Goal: Transaction & Acquisition: Download file/media

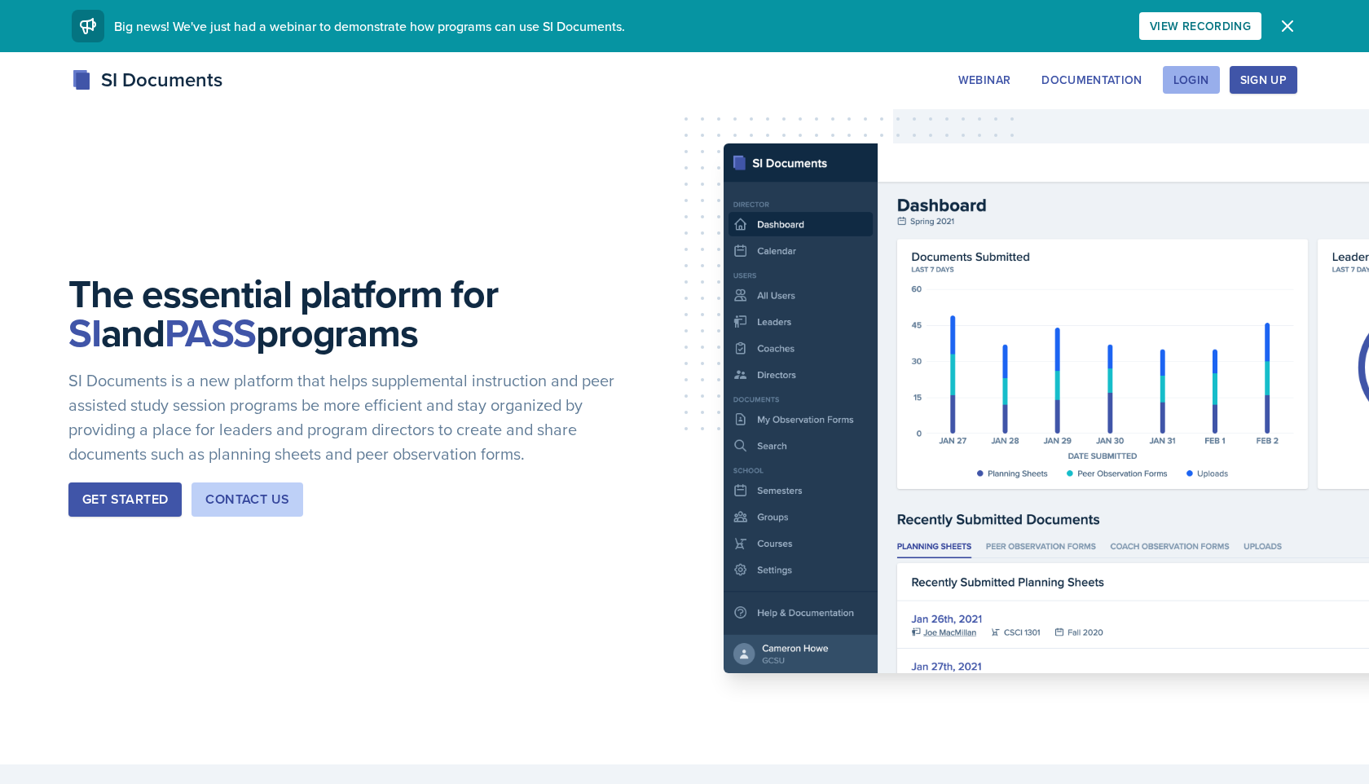
click at [670, 73] on div "Login" at bounding box center [1192, 79] width 36 height 13
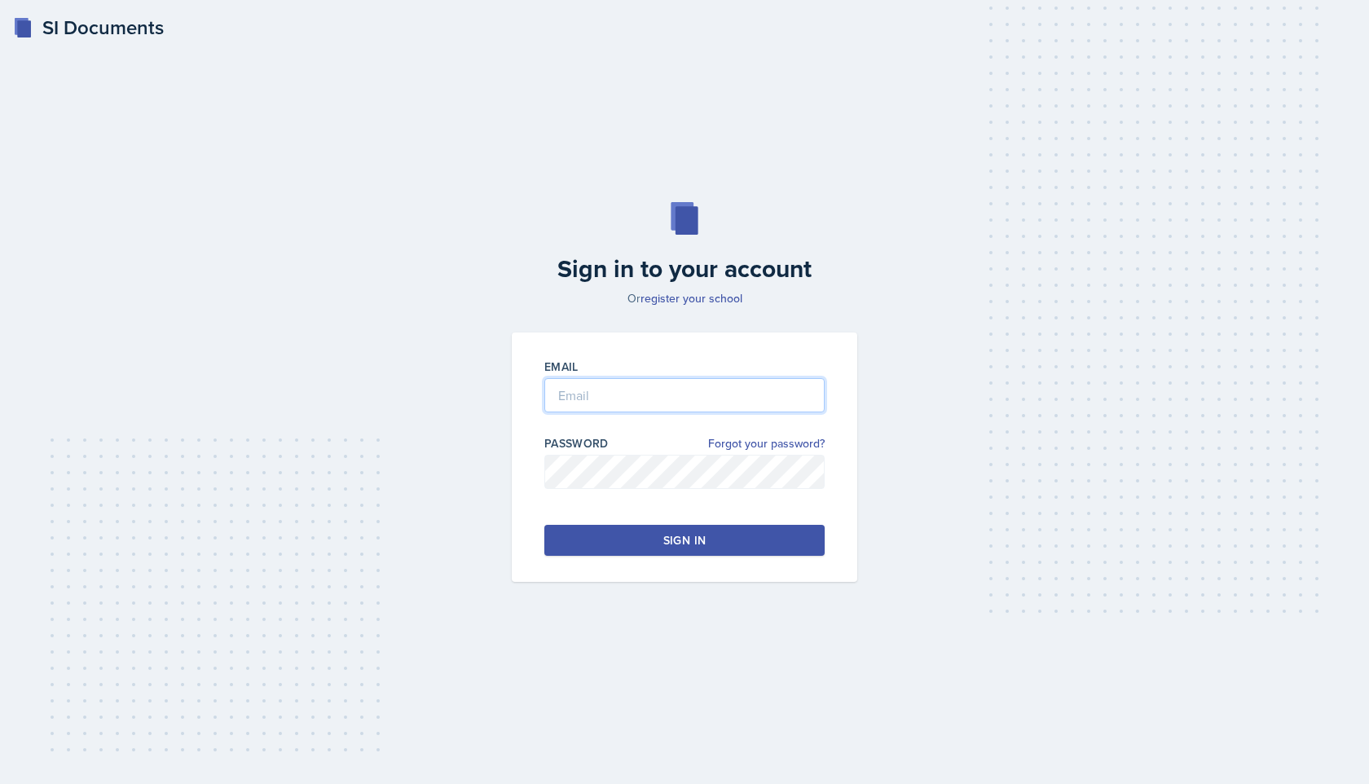
click at [663, 408] on input "email" at bounding box center [684, 395] width 280 height 34
click at [665, 401] on input "email" at bounding box center [684, 395] width 280 height 34
type input "[PERSON_NAME][DOMAIN_NAME][EMAIL_ADDRESS][PERSON_NAME][DOMAIN_NAME]"
click at [670, 540] on button "Sign in" at bounding box center [684, 540] width 280 height 31
click at [670, 539] on div "Sign in" at bounding box center [684, 540] width 42 height 16
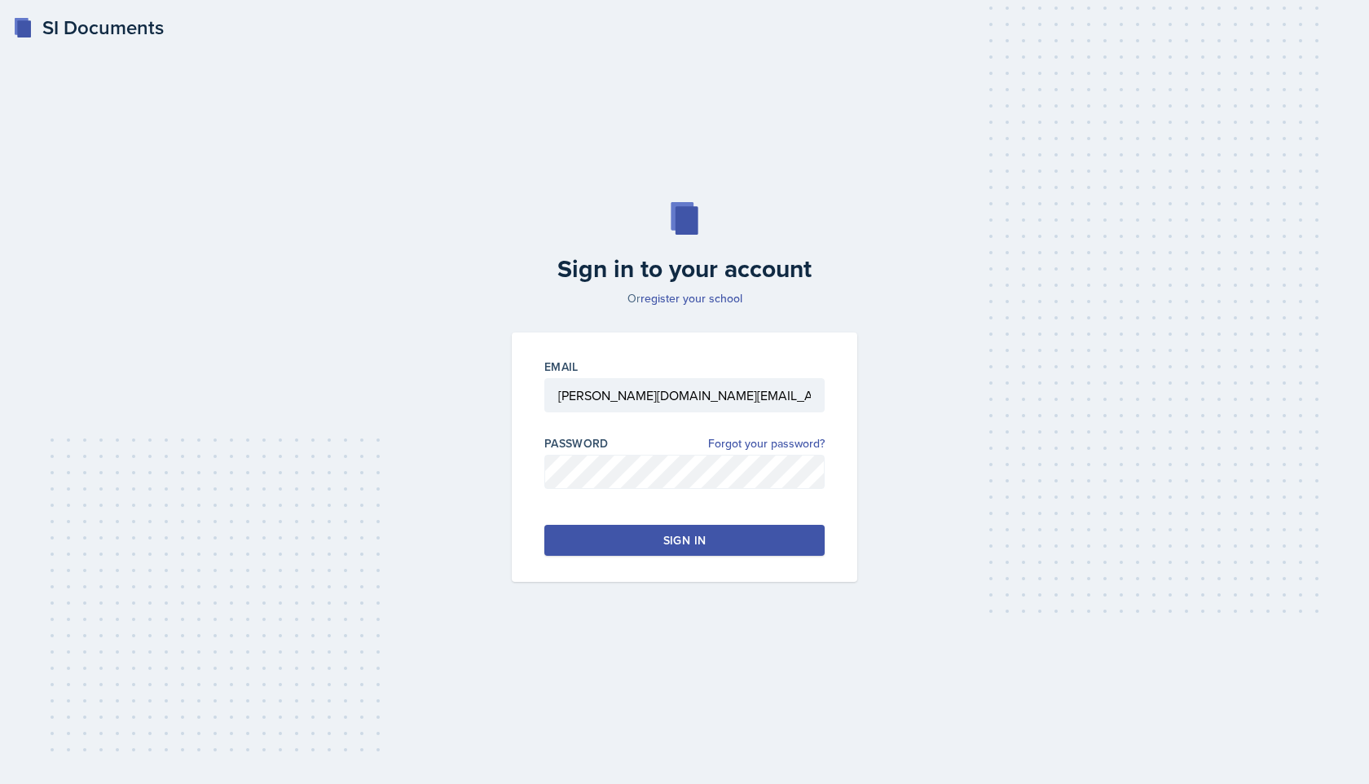
click at [670, 544] on button "Sign in" at bounding box center [684, 540] width 280 height 31
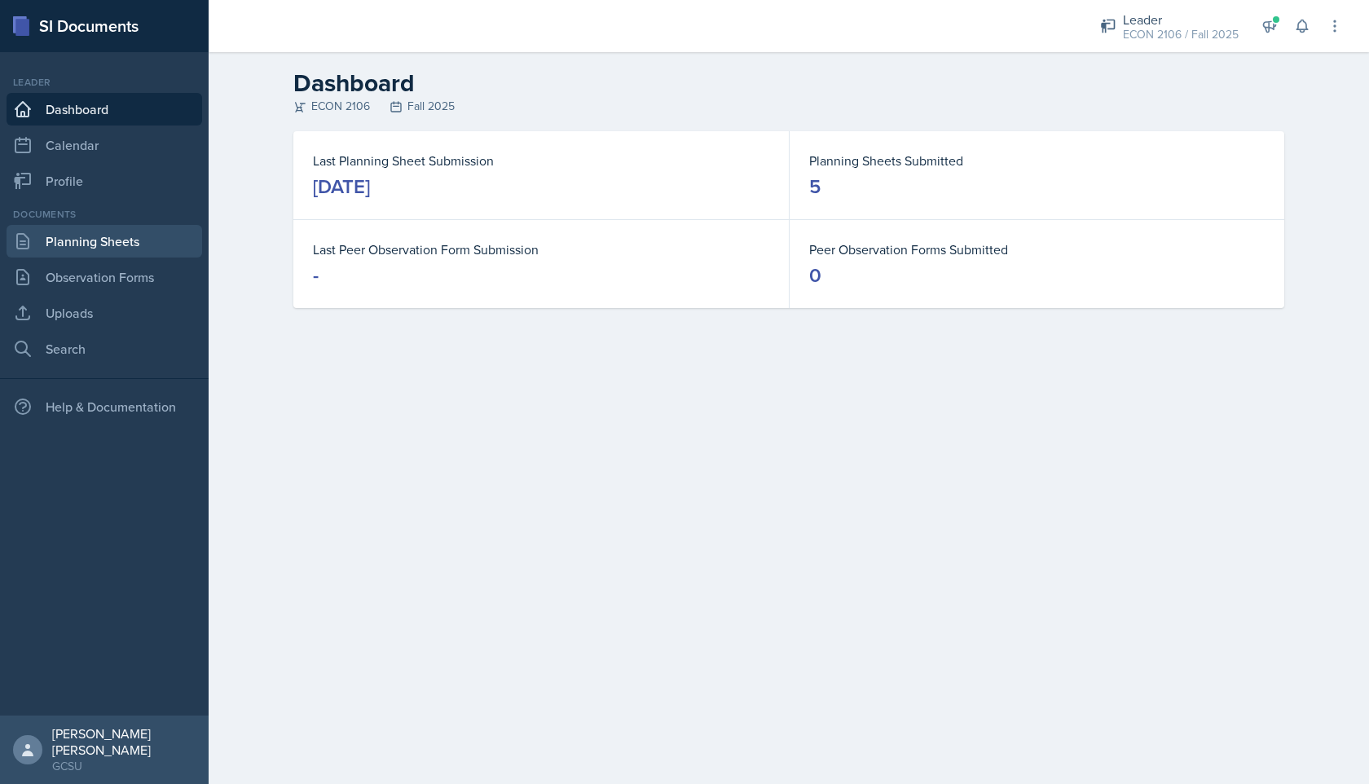
click at [109, 249] on link "Planning Sheets" at bounding box center [105, 241] width 196 height 33
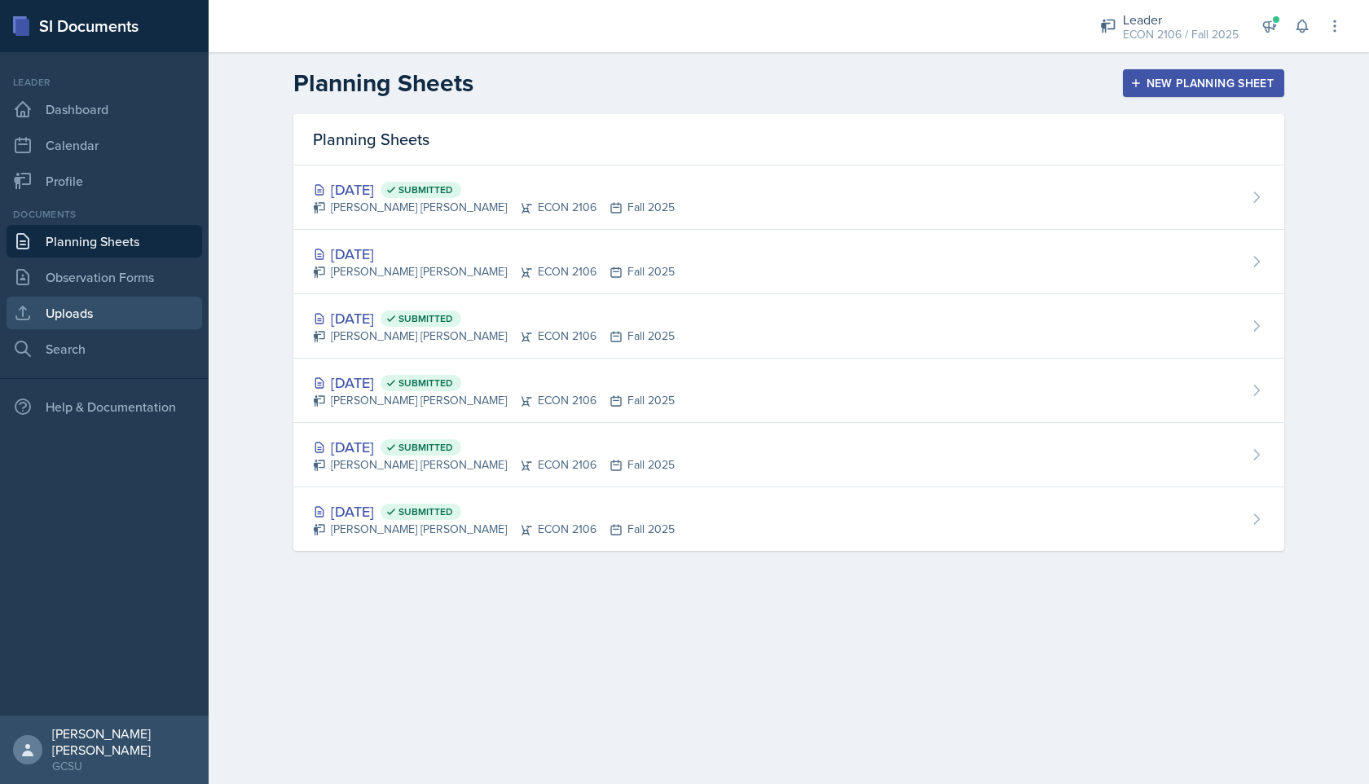
click at [118, 309] on link "Uploads" at bounding box center [105, 313] width 196 height 33
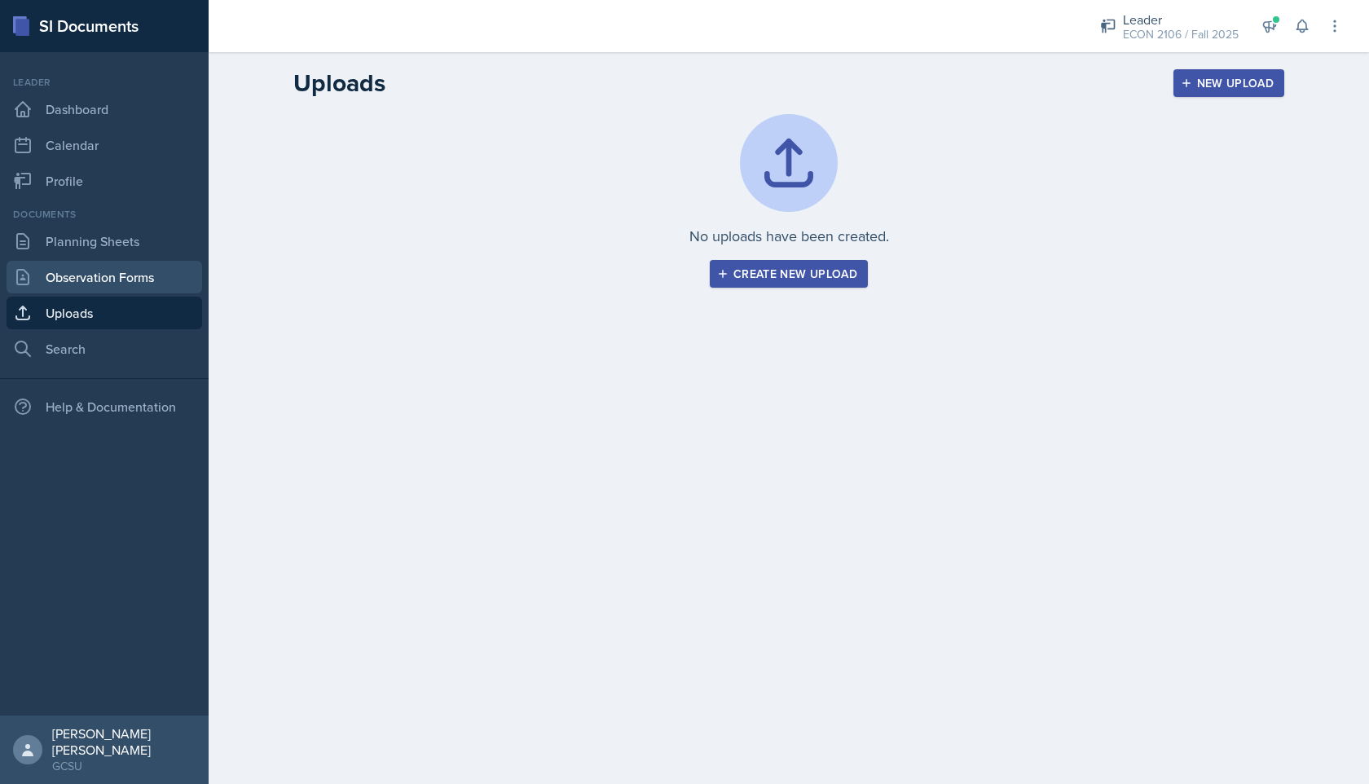
click at [153, 281] on link "Observation Forms" at bounding box center [105, 277] width 196 height 33
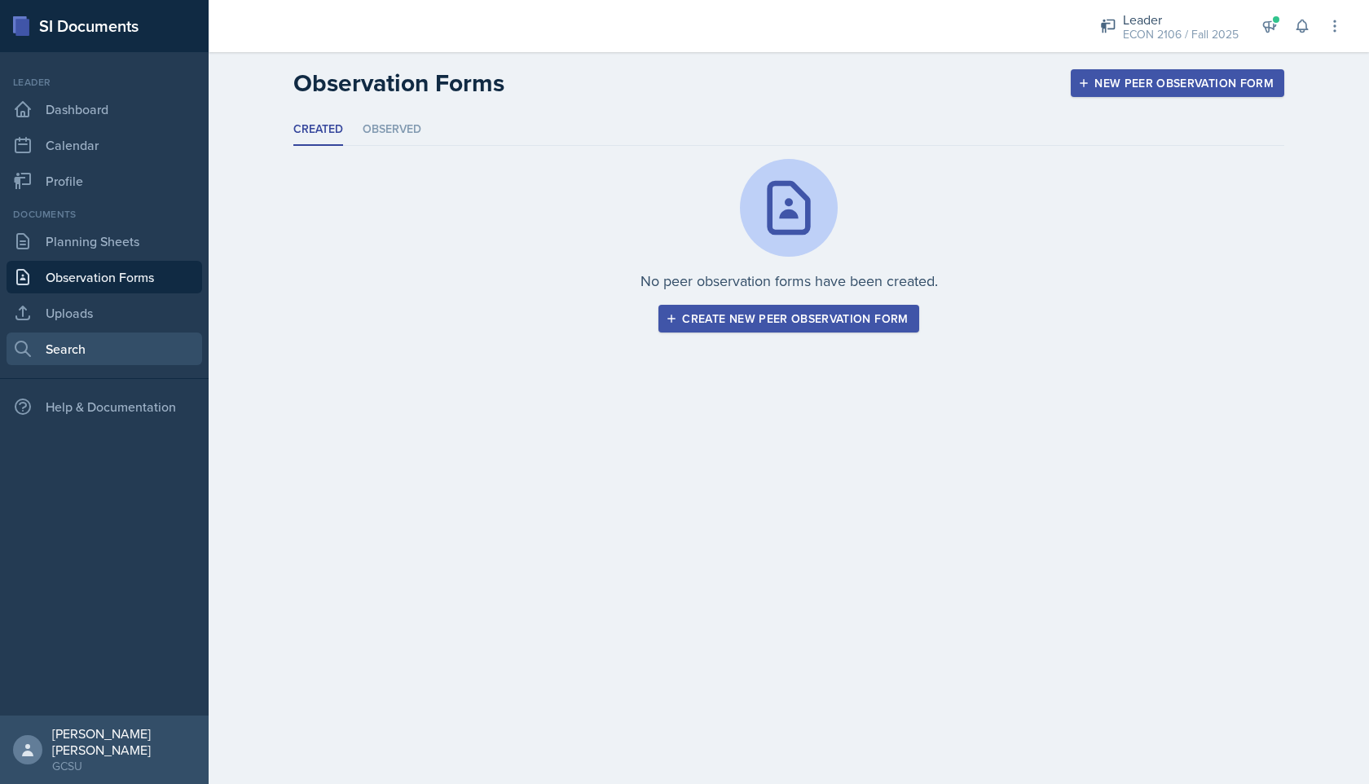
click at [133, 354] on link "Search" at bounding box center [105, 349] width 196 height 33
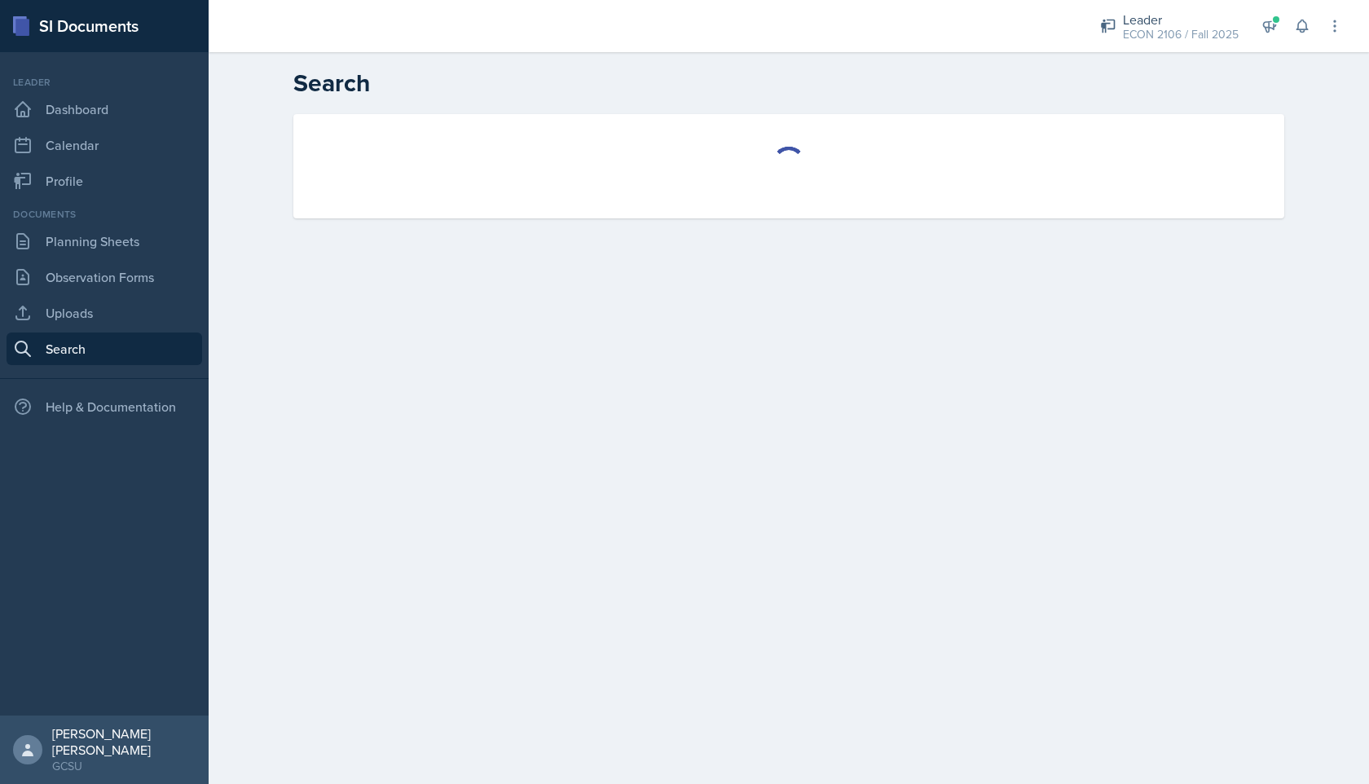
select select "all"
select select "1"
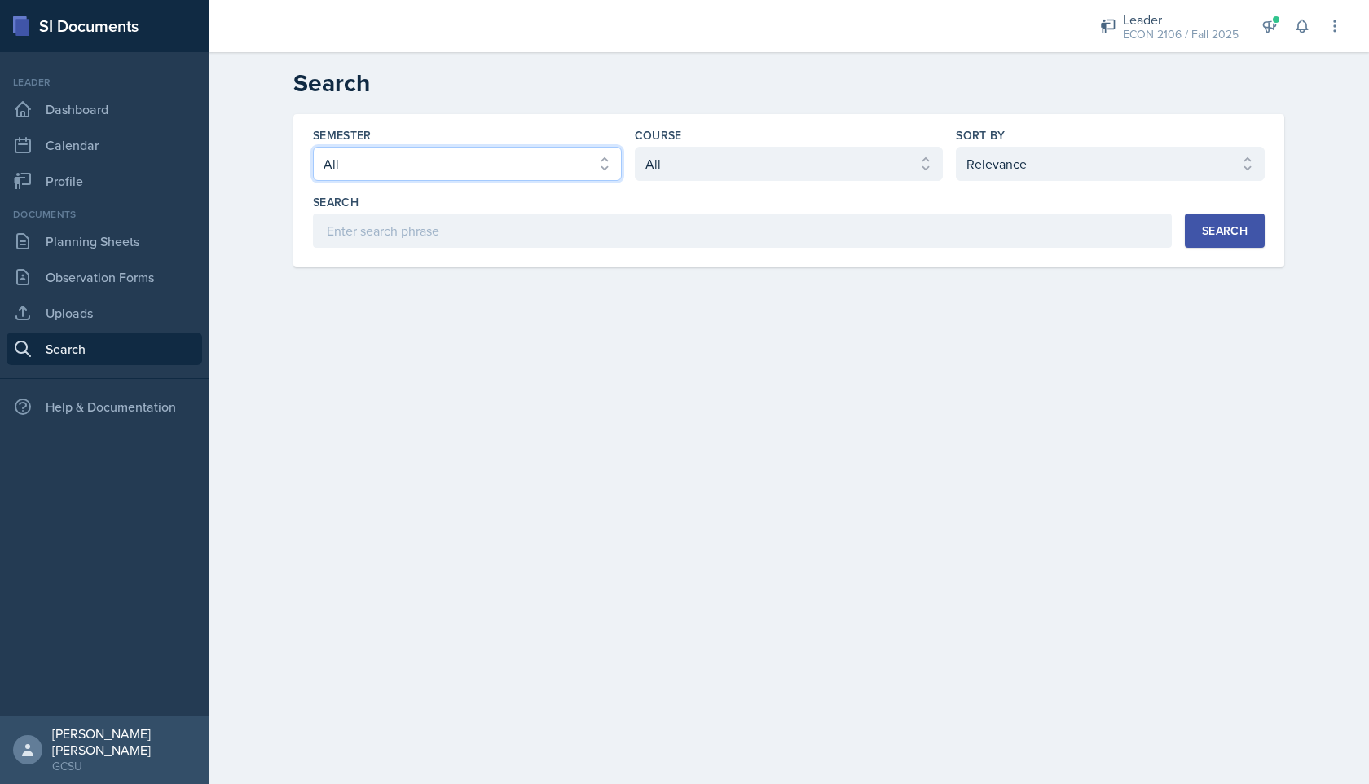
click at [509, 163] on select "Select semester All Fall 2025 Spring 2025 Fall 2024 Spring 2024 Fall 2023 Sprin…" at bounding box center [467, 164] width 309 height 34
click at [552, 169] on select "Select semester All Fall 2025 Spring 2025 Fall 2024 Spring 2024 Fall 2023 Sprin…" at bounding box center [467, 164] width 309 height 34
select select "e7b6c66a-987a-4ab3-92d3-5526cc86007b"
click at [313, 147] on select "Select semester All Fall 2025 Spring 2025 Fall 2024 Spring 2024 Fall 2023 Sprin…" at bounding box center [467, 164] width 309 height 34
click at [670, 166] on select "Select course All ACCT 3101 ACCT 3102 ASTR 1000 BIOL 1100 BIOL 1107 BIOL 1108 B…" at bounding box center [789, 164] width 309 height 34
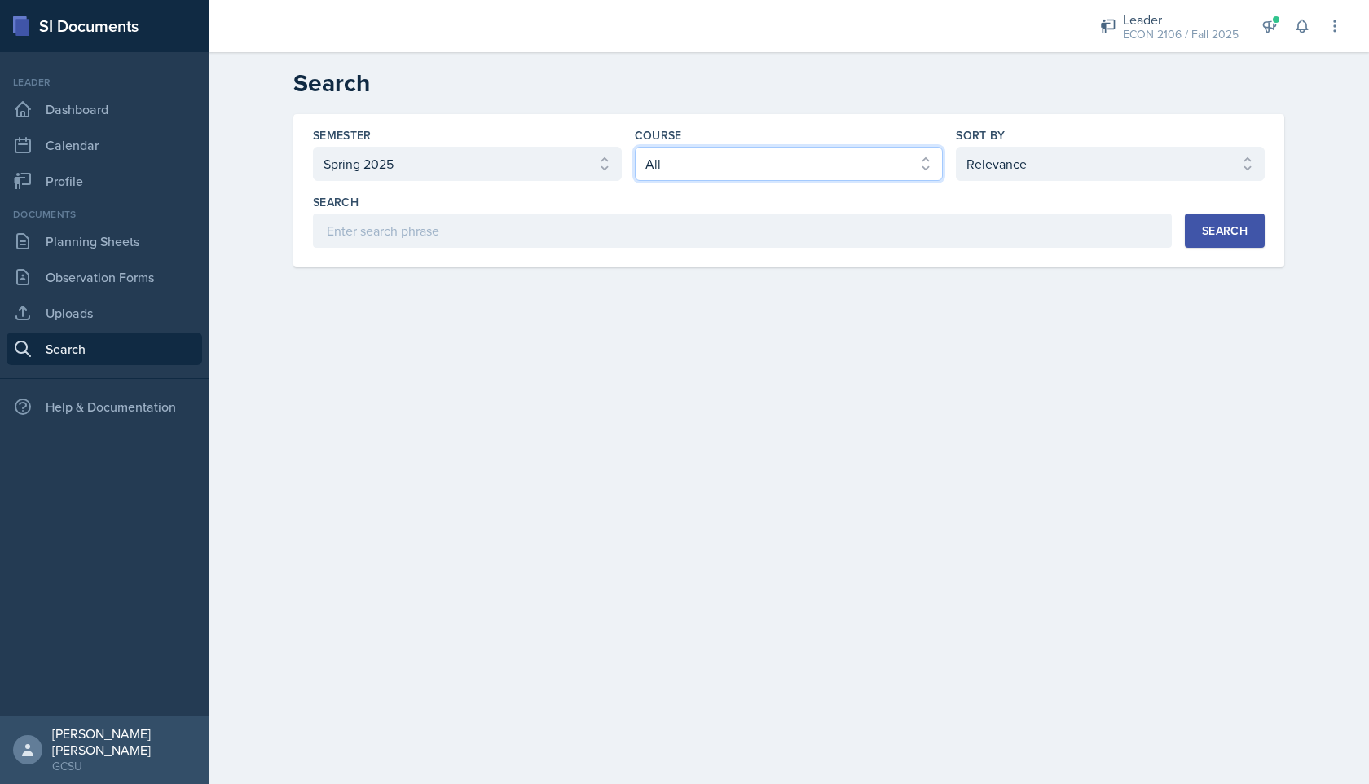
select select "c9bad1b1-c359-4dc6-8455-743bf519e2f7"
click at [635, 147] on select "Select course All ACCT 3101 ACCT 3102 ASTR 1000 BIOL 1100 BIOL 1107 BIOL 1108 B…" at bounding box center [789, 164] width 309 height 34
click at [670, 224] on div "Search" at bounding box center [1225, 230] width 46 height 13
click at [463, 290] on li "Uploads" at bounding box center [439, 296] width 52 height 32
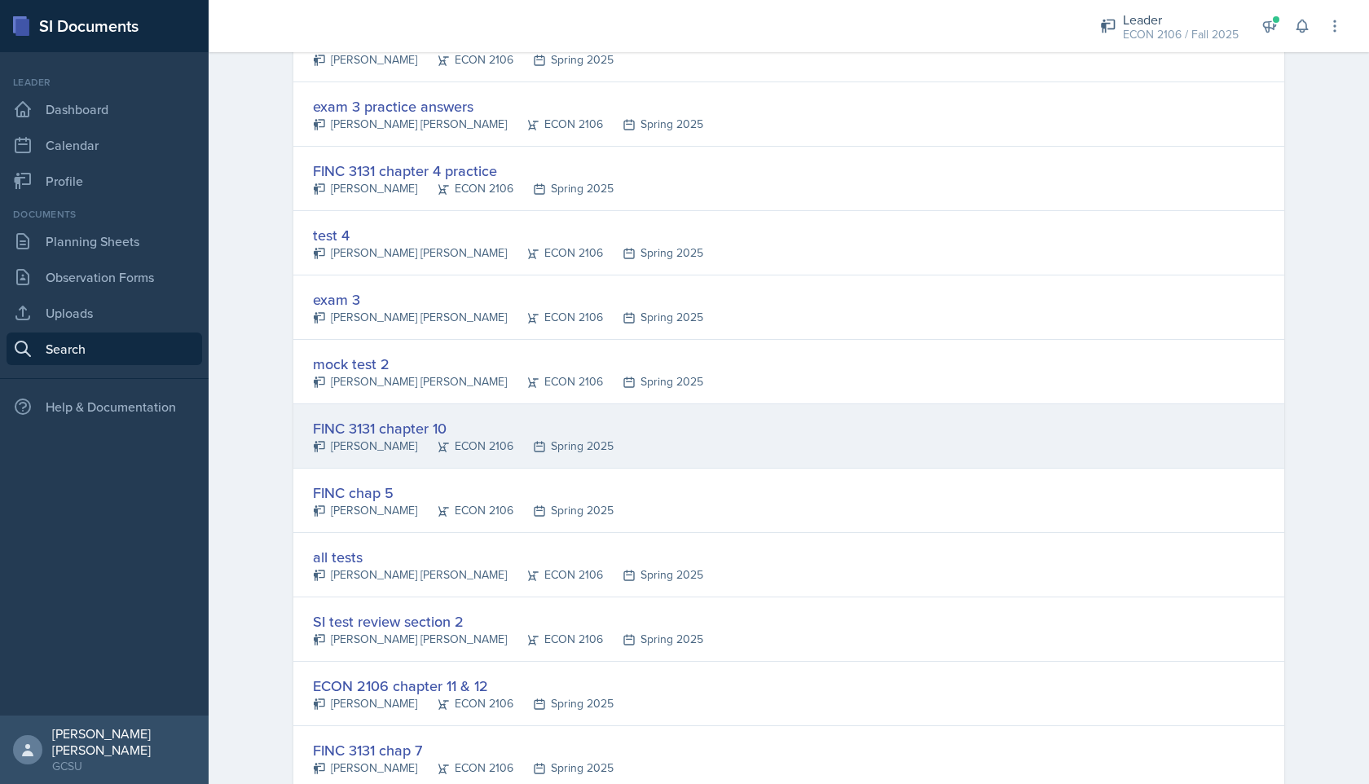
scroll to position [513, 0]
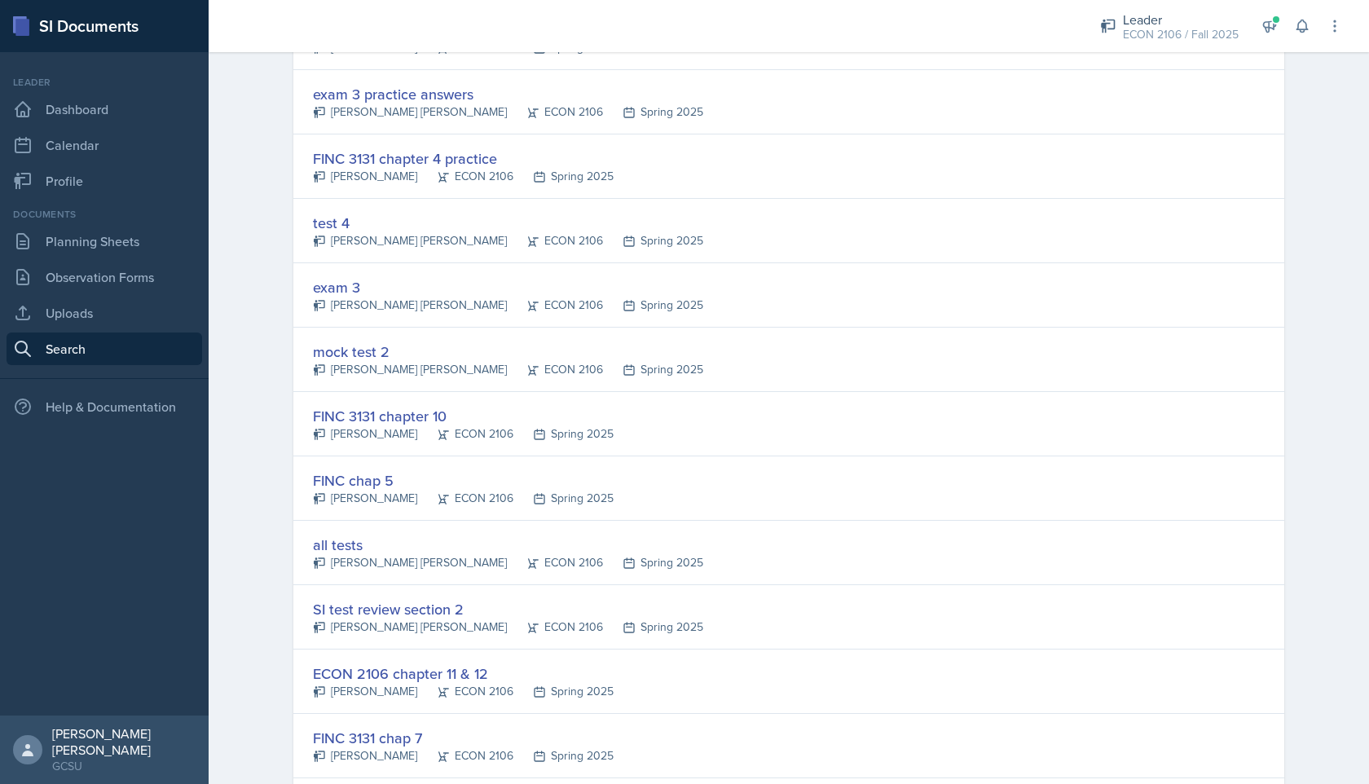
click at [370, 544] on div "all tests" at bounding box center [508, 545] width 390 height 22
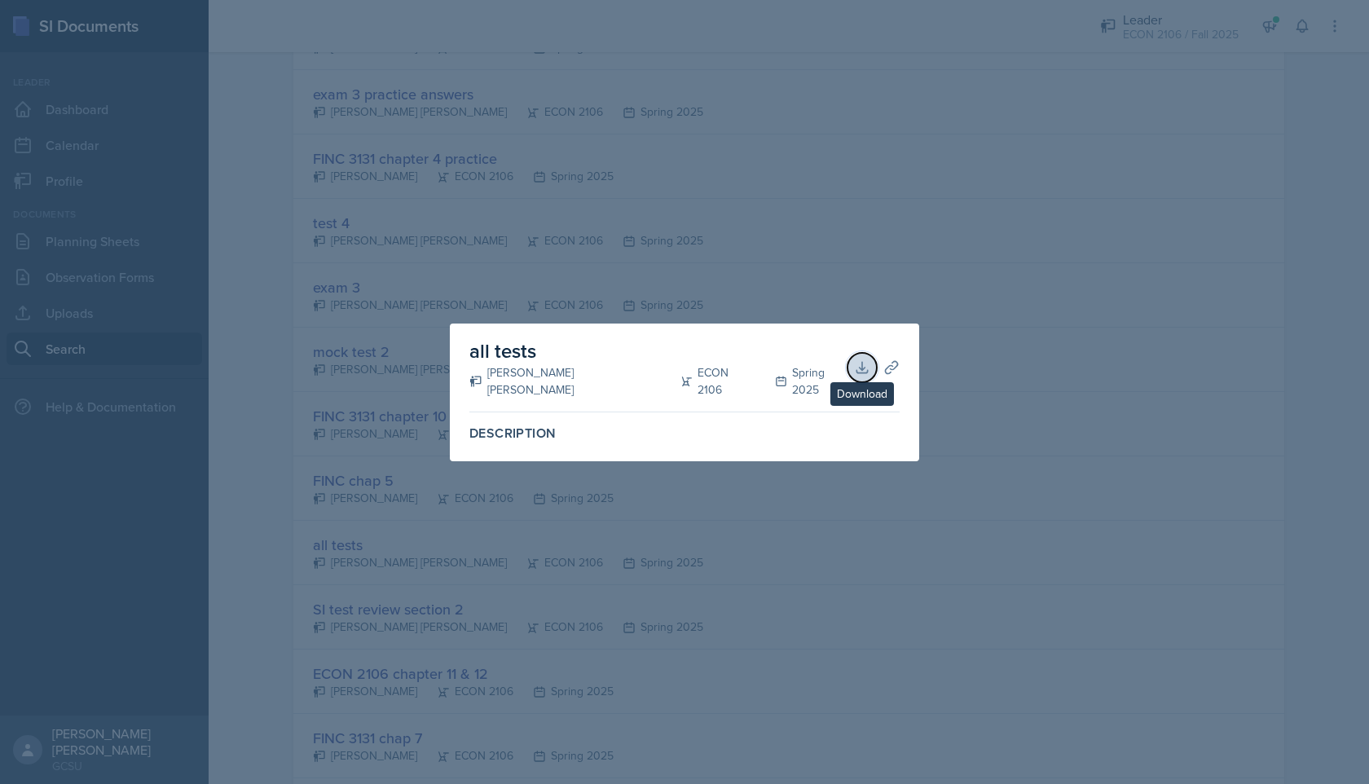
click at [670, 365] on icon at bounding box center [862, 367] width 16 height 16
click at [511, 246] on div at bounding box center [684, 392] width 1369 height 784
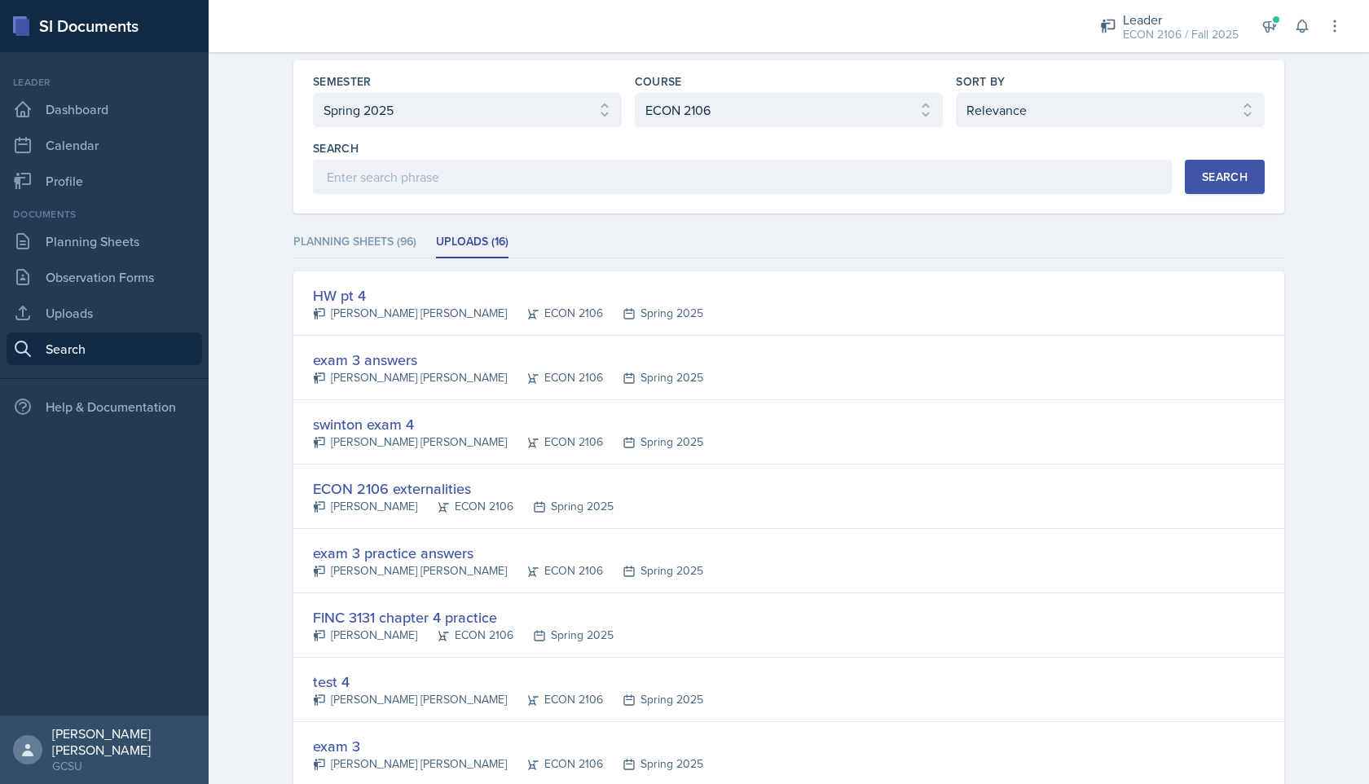
scroll to position [0, 0]
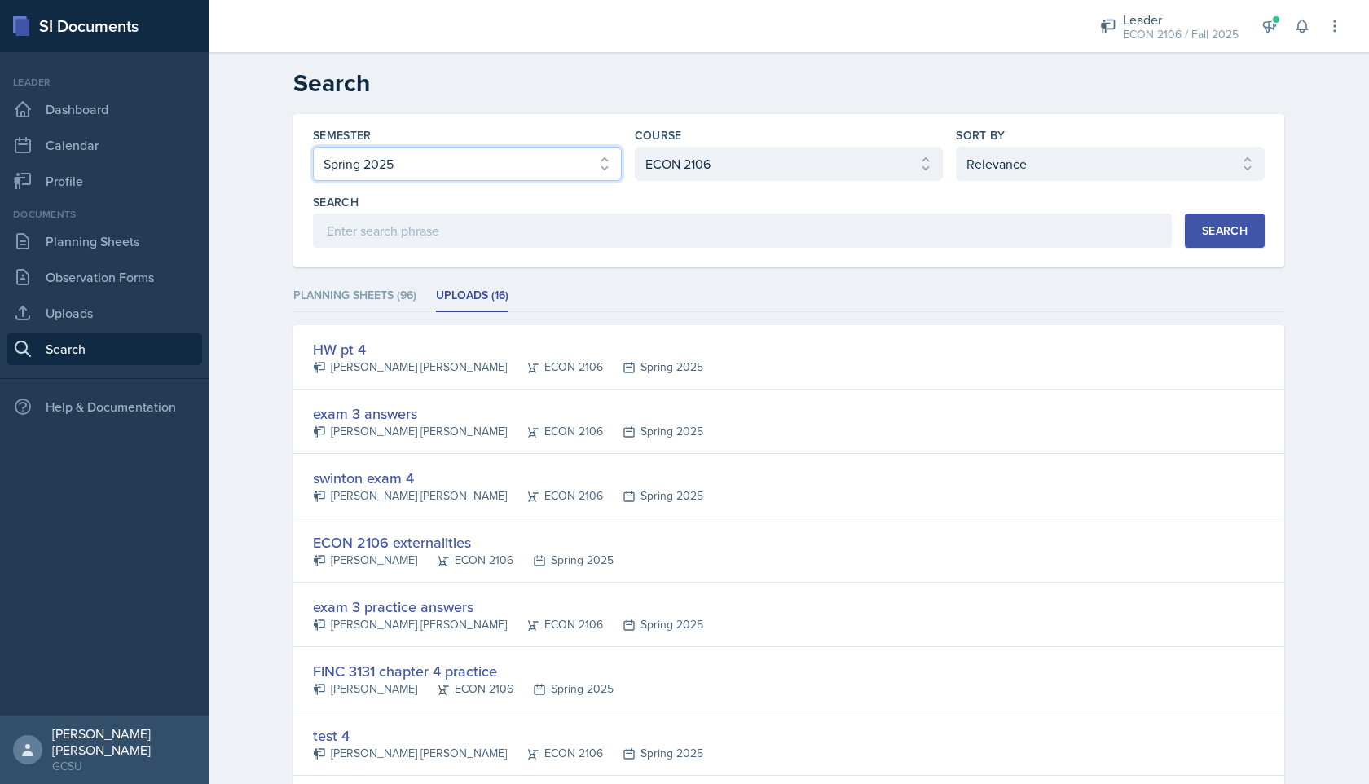
click at [562, 168] on select "Select semester All Fall 2025 Spring 2025 Fall 2024 Spring 2024 Fall 2023 Sprin…" at bounding box center [467, 164] width 309 height 34
select select "all"
click at [313, 147] on select "Select semester All Fall 2025 Spring 2025 Fall 2024 Spring 2024 Fall 2023 Sprin…" at bounding box center [467, 164] width 309 height 34
click at [670, 230] on div "Search" at bounding box center [1225, 230] width 46 height 13
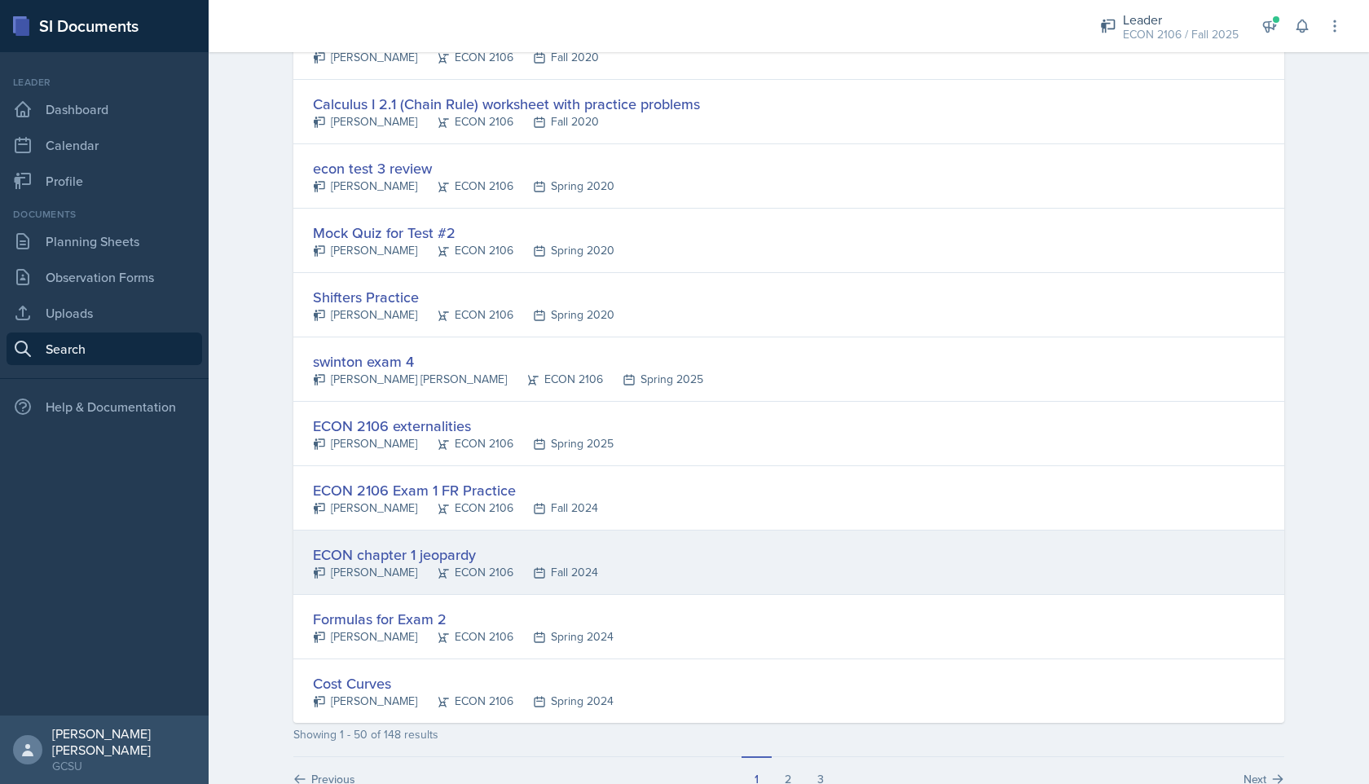
scroll to position [2863, 0]
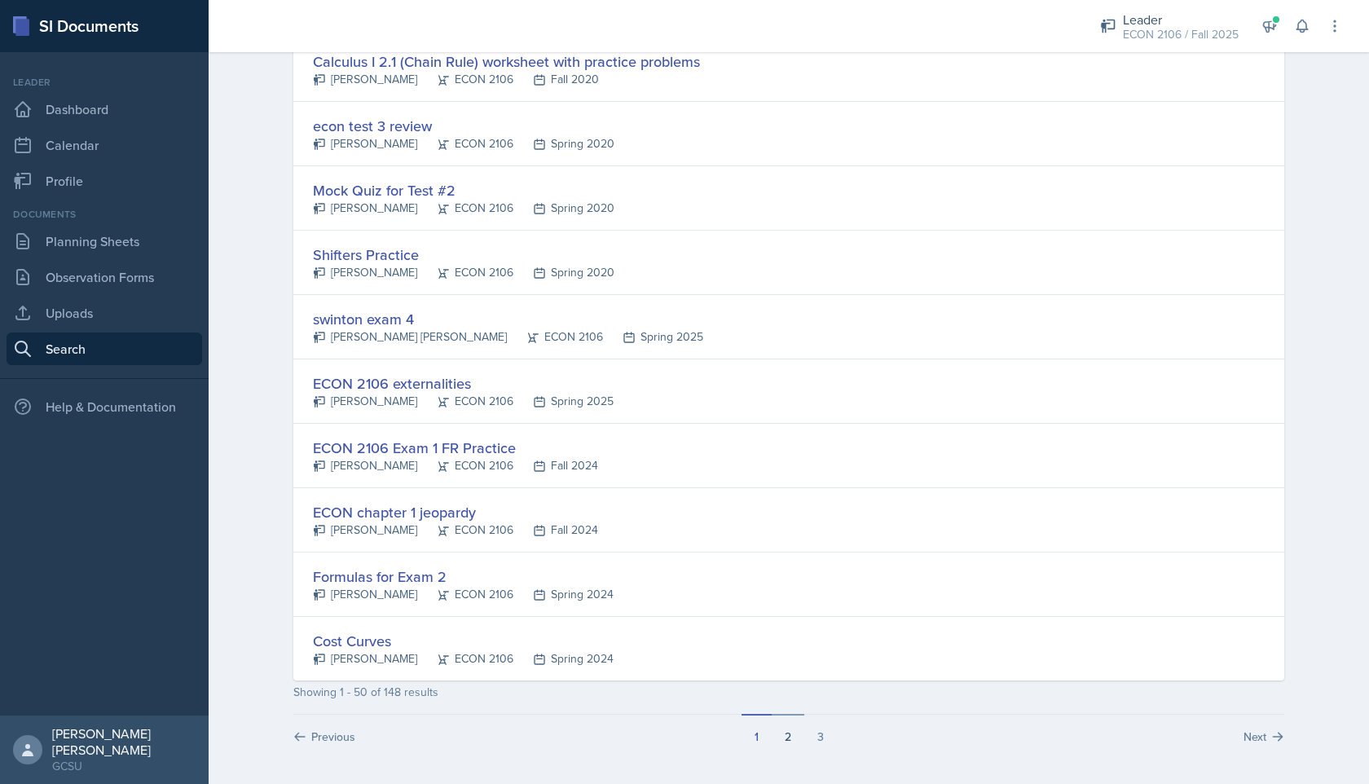
click at [670, 696] on button "2" at bounding box center [788, 729] width 33 height 31
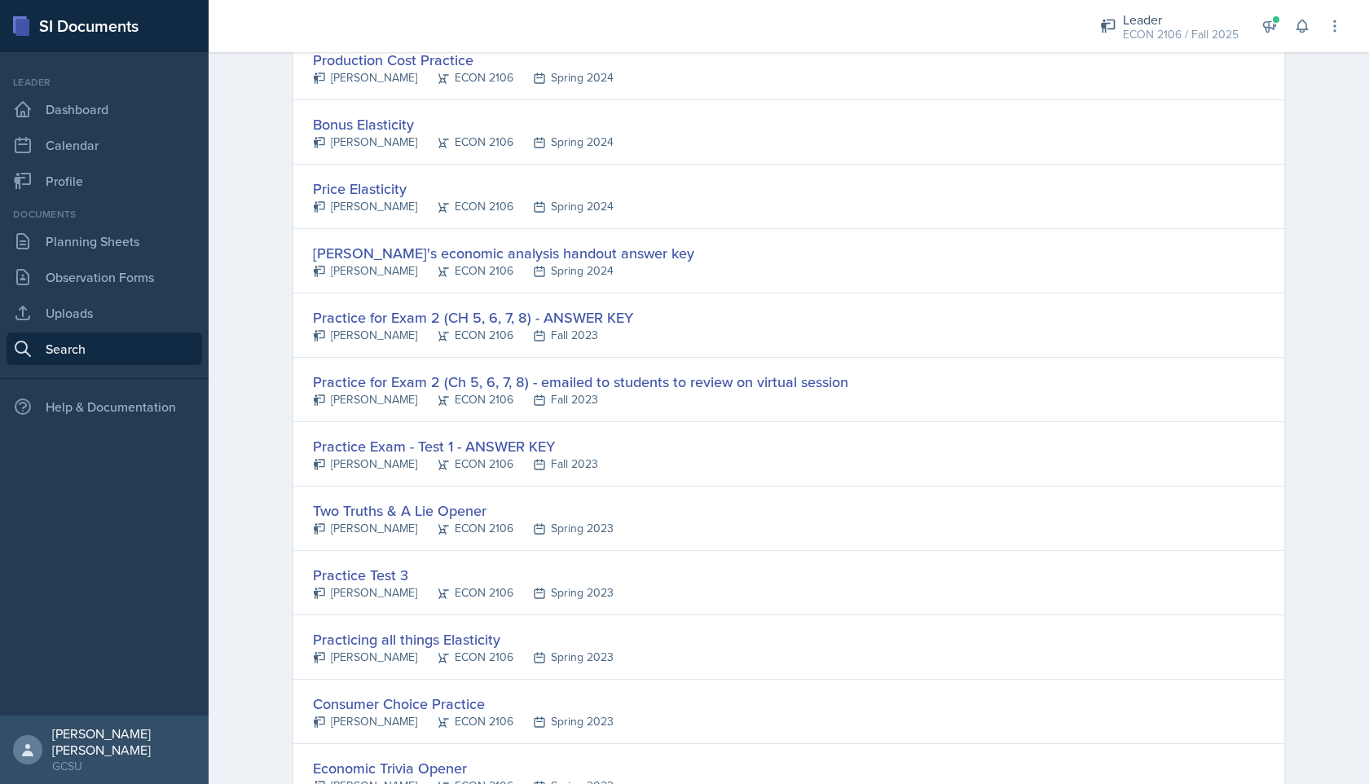
scroll to position [2027, 0]
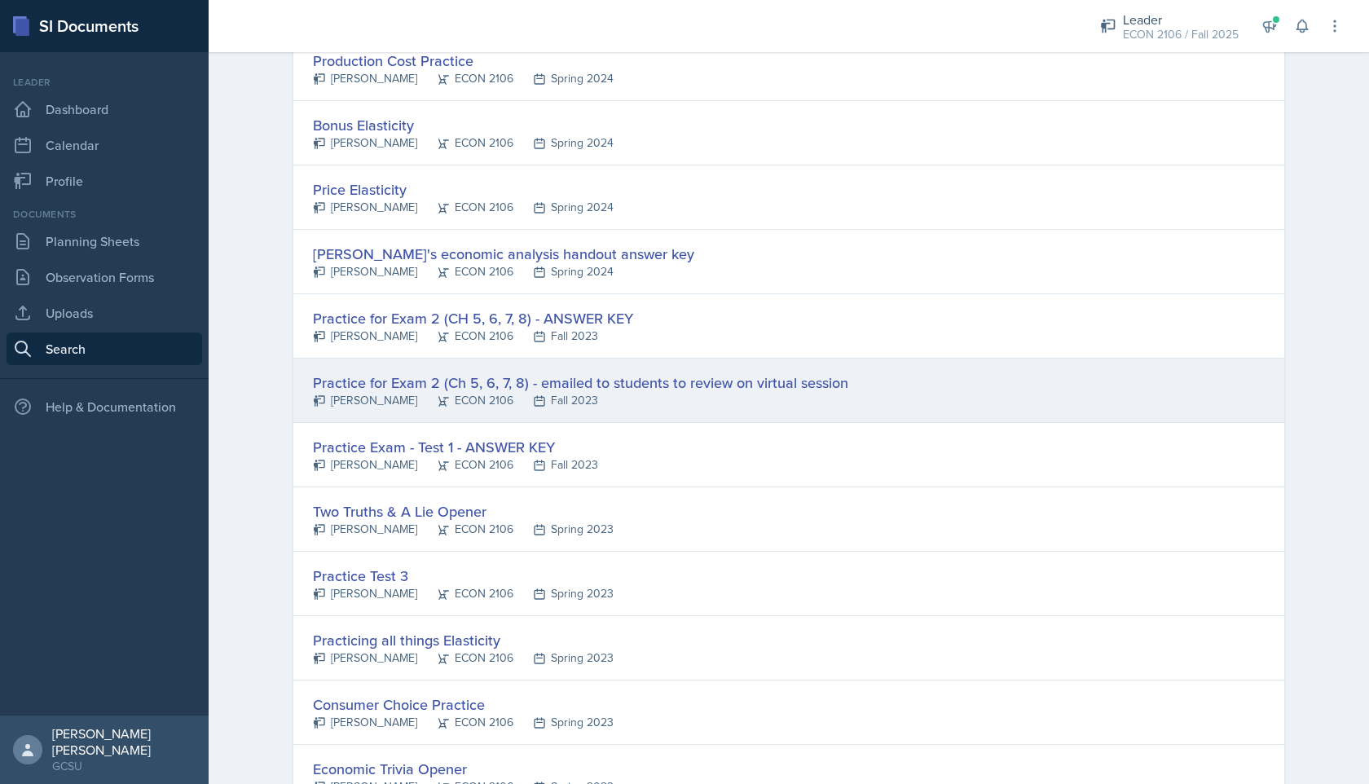
click at [670, 394] on div "[PERSON_NAME] ECON 2106 Fall 2023" at bounding box center [580, 400] width 535 height 17
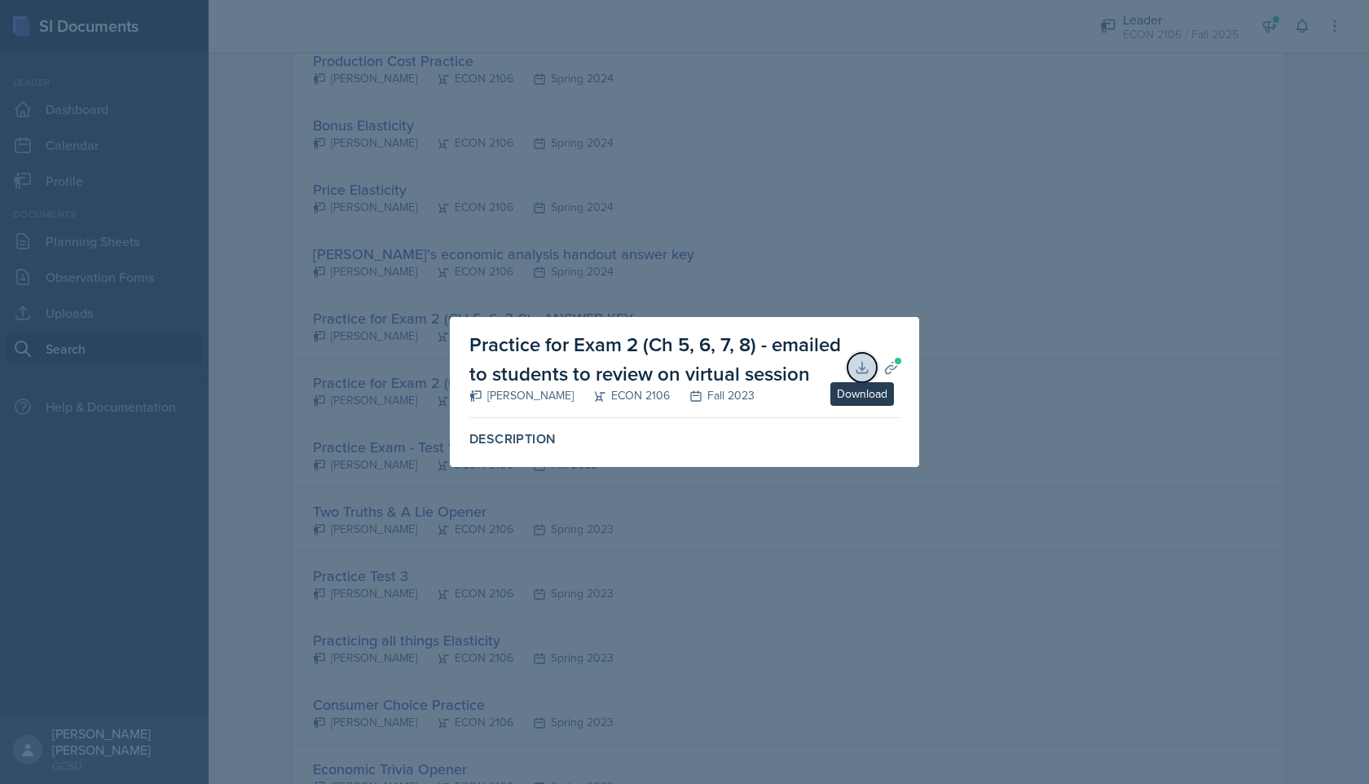
click at [670, 357] on button "Download" at bounding box center [862, 367] width 29 height 29
click at [670, 49] on div at bounding box center [684, 392] width 1369 height 784
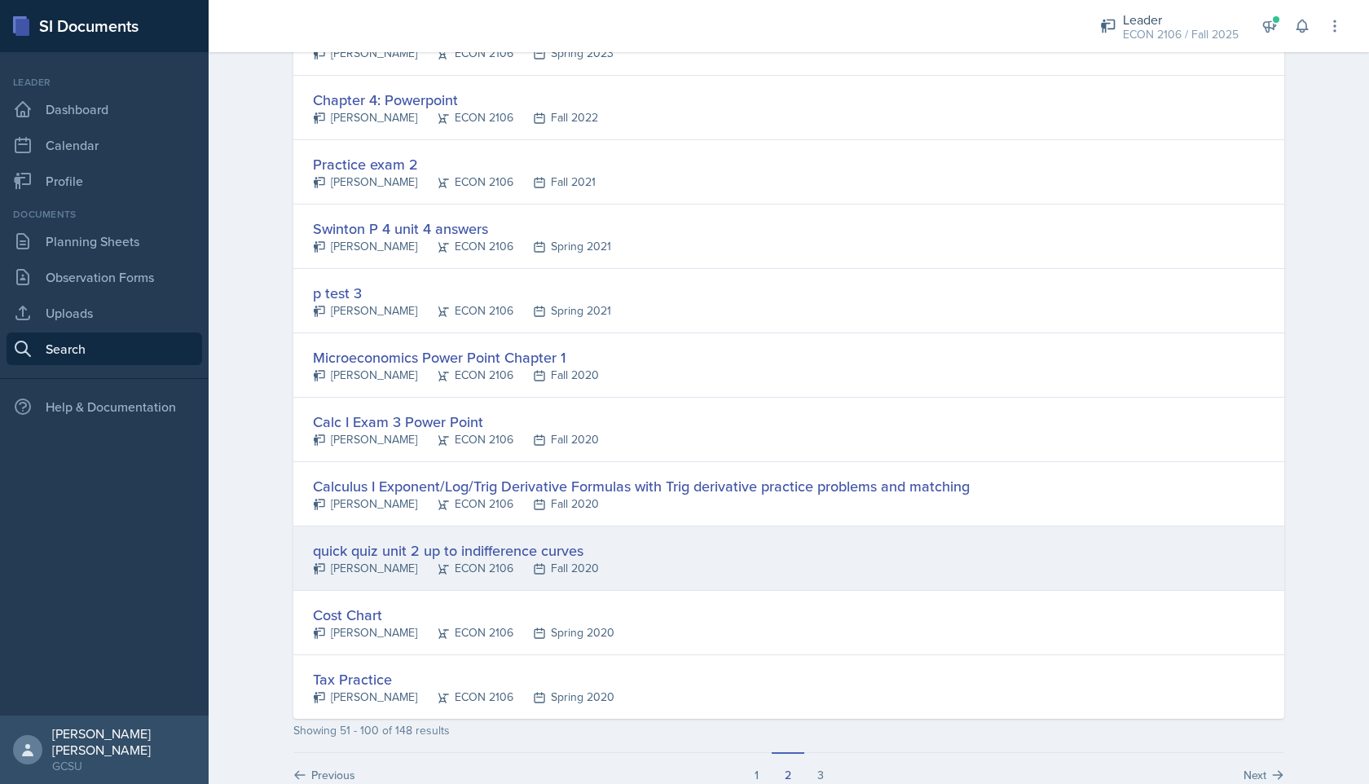
scroll to position [2863, 0]
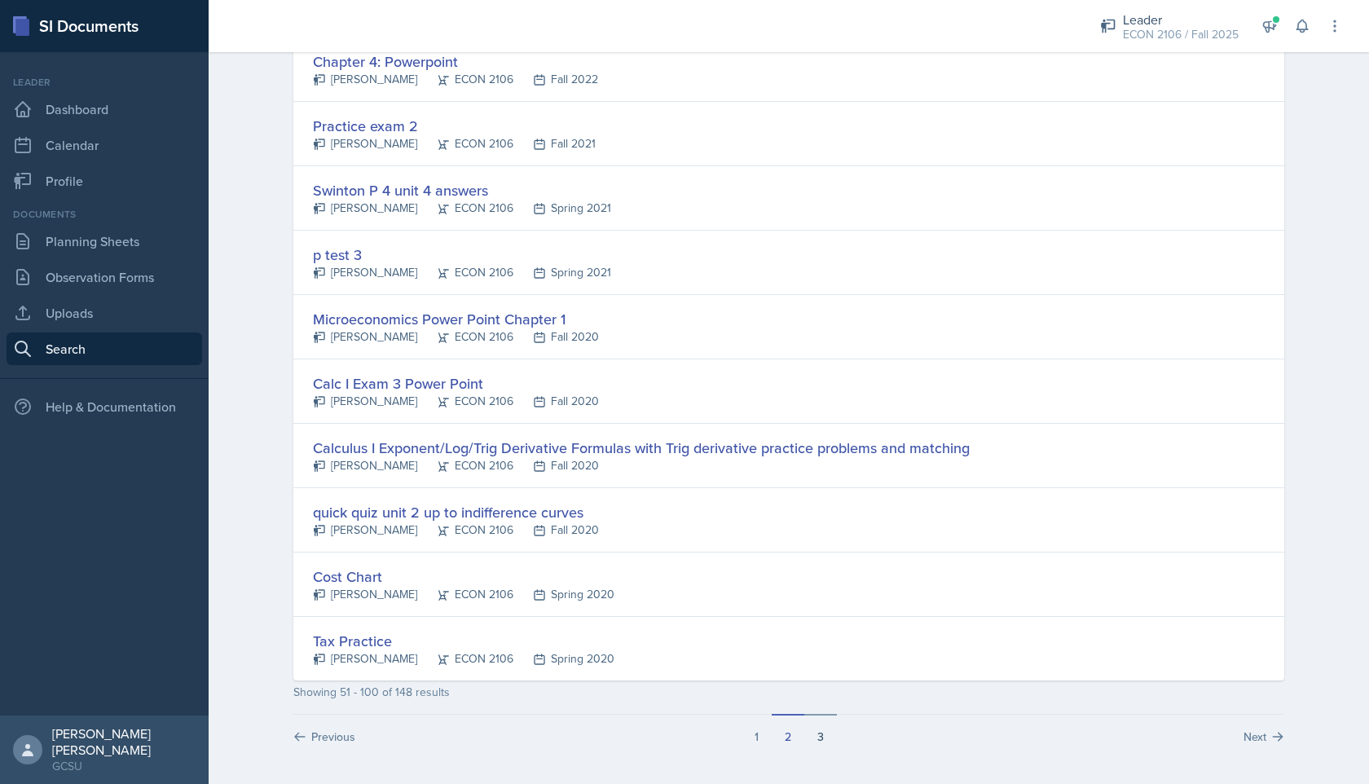
click at [670, 696] on button "3" at bounding box center [820, 729] width 33 height 31
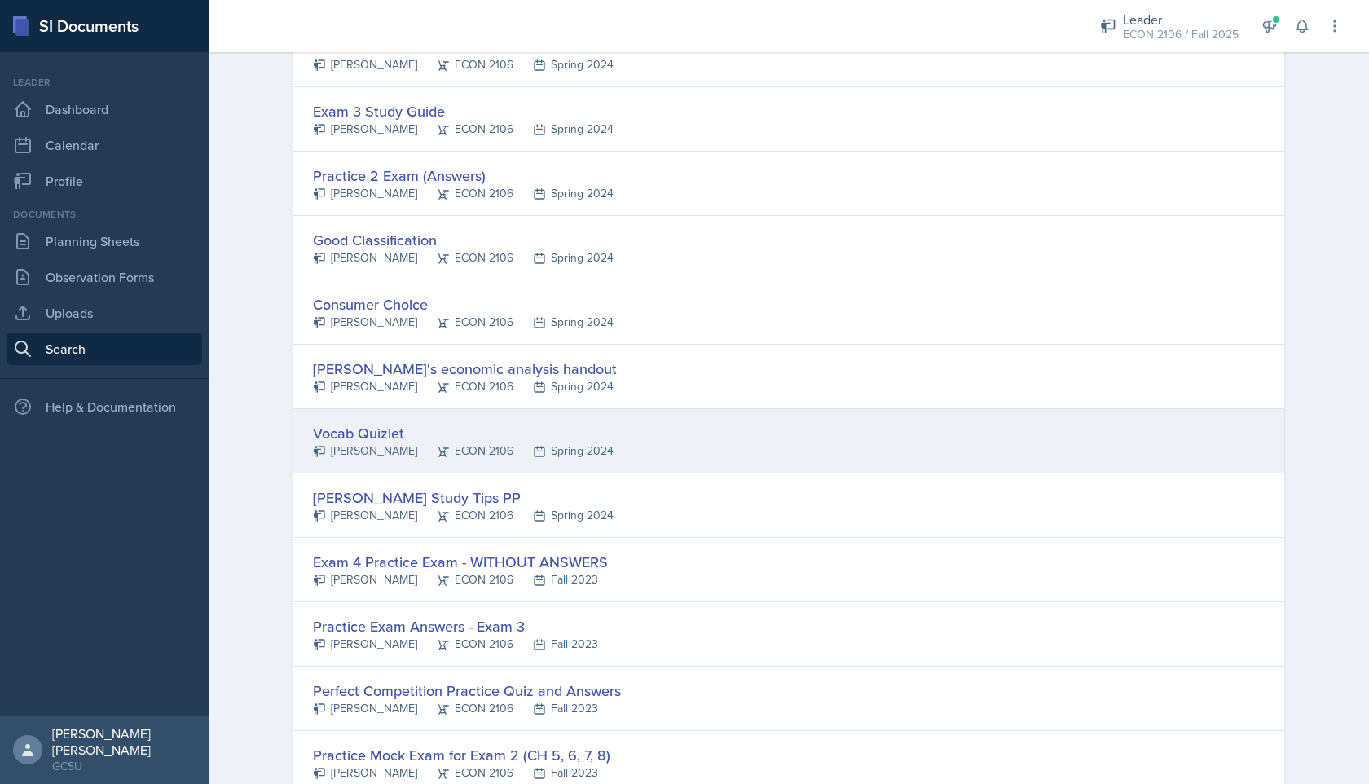
scroll to position [1011, 0]
click at [644, 438] on div "Vocab Quizlet [PERSON_NAME] ECON 2106 Spring 2024" at bounding box center [788, 440] width 991 height 64
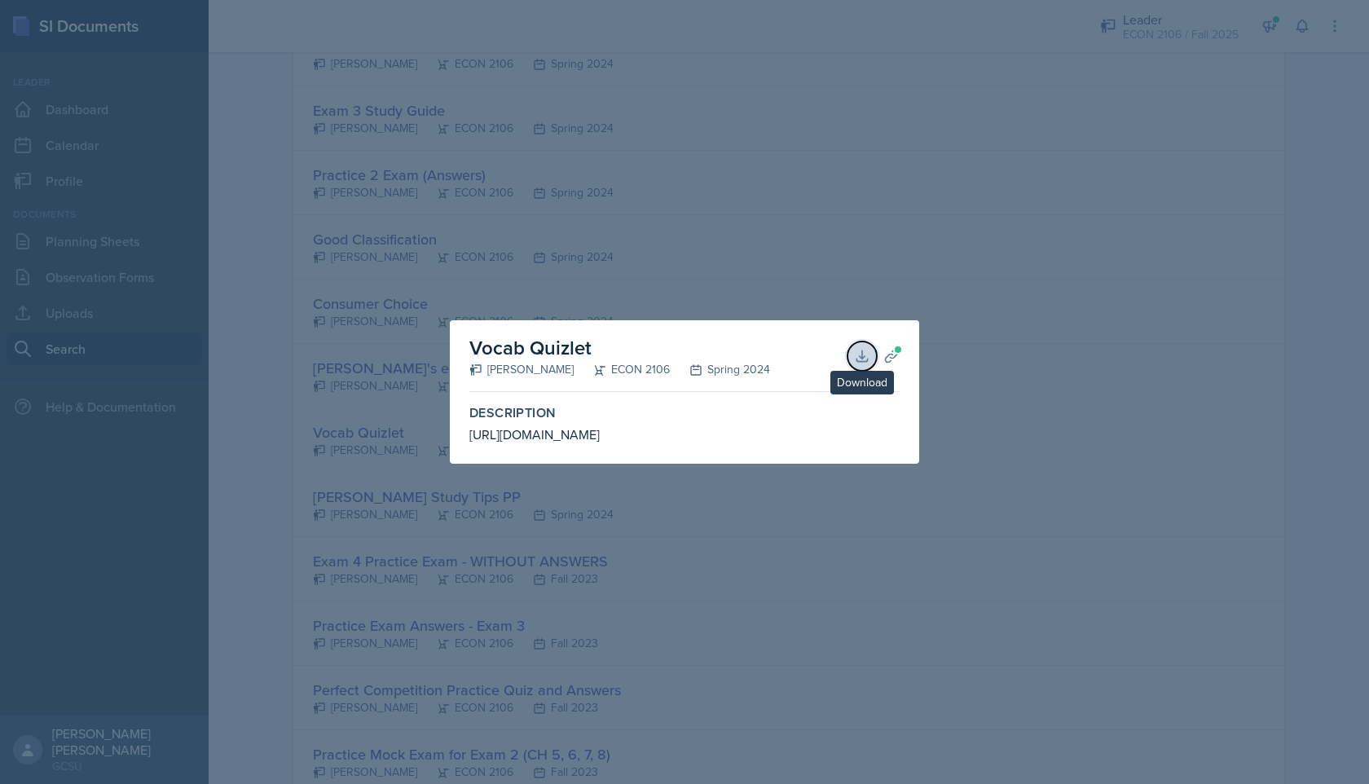
click at [670, 342] on button "Download" at bounding box center [862, 355] width 29 height 29
click at [670, 189] on div at bounding box center [684, 392] width 1369 height 784
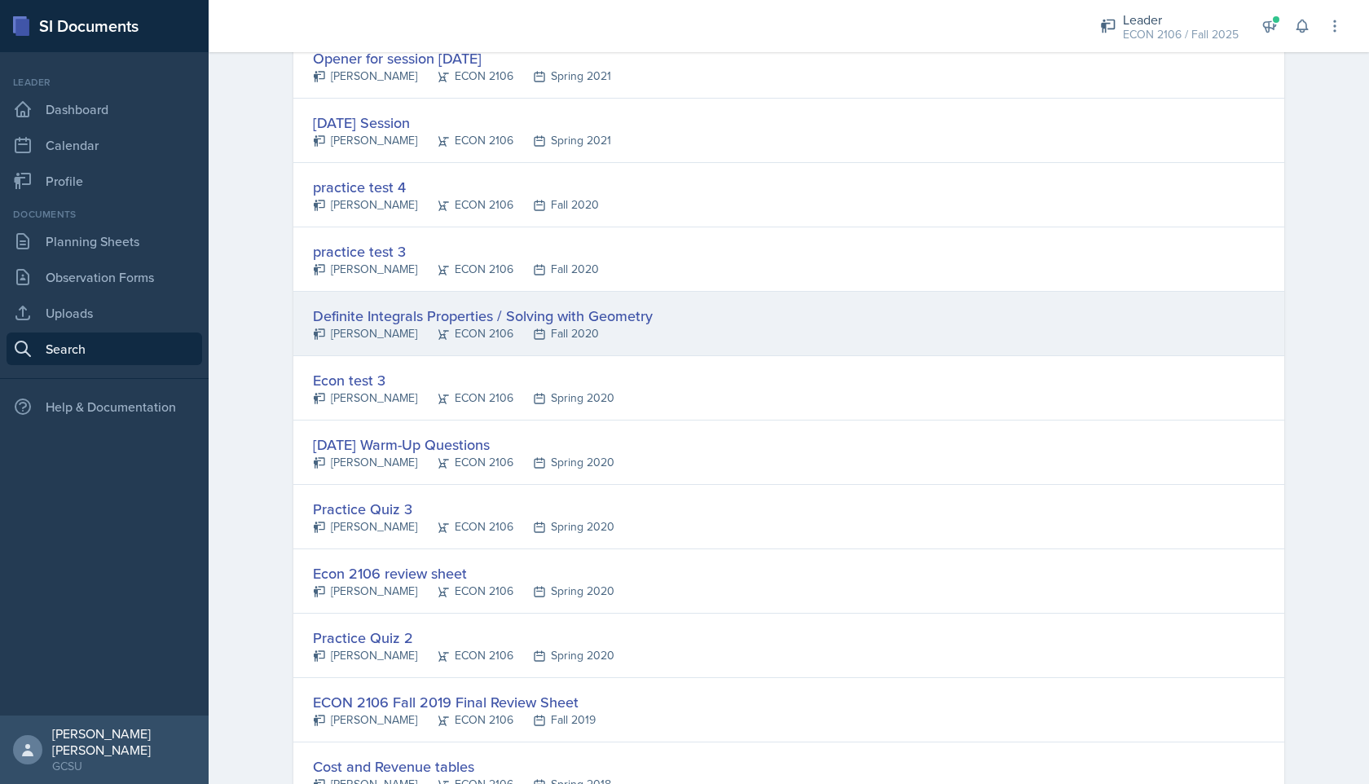
scroll to position [2734, 0]
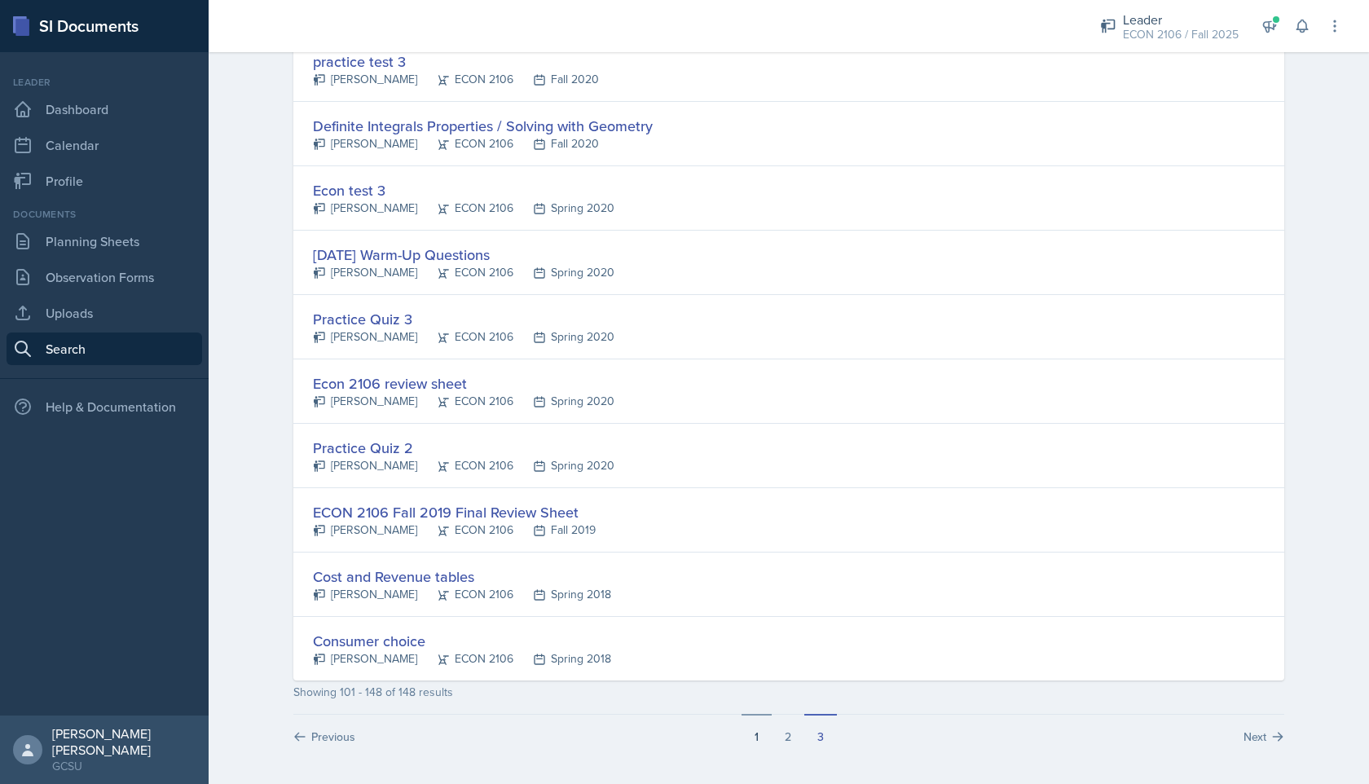
click at [670, 696] on button "1" at bounding box center [757, 729] width 30 height 31
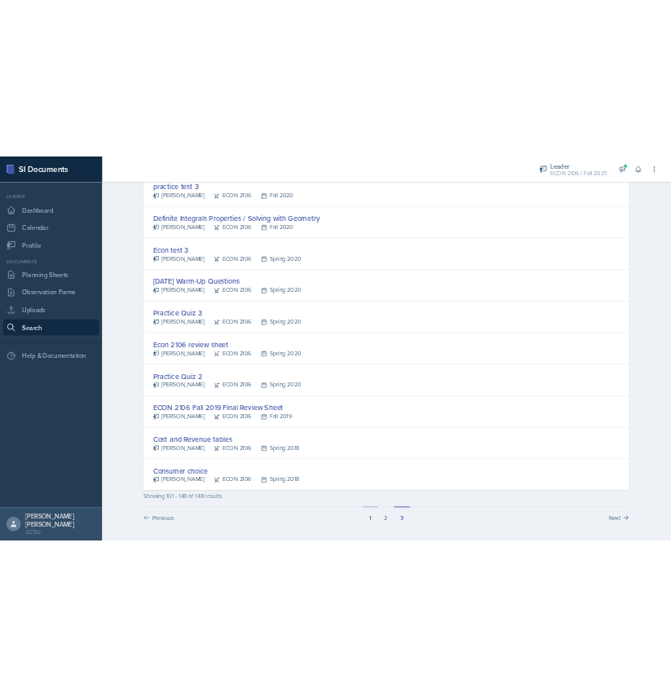
scroll to position [0, 0]
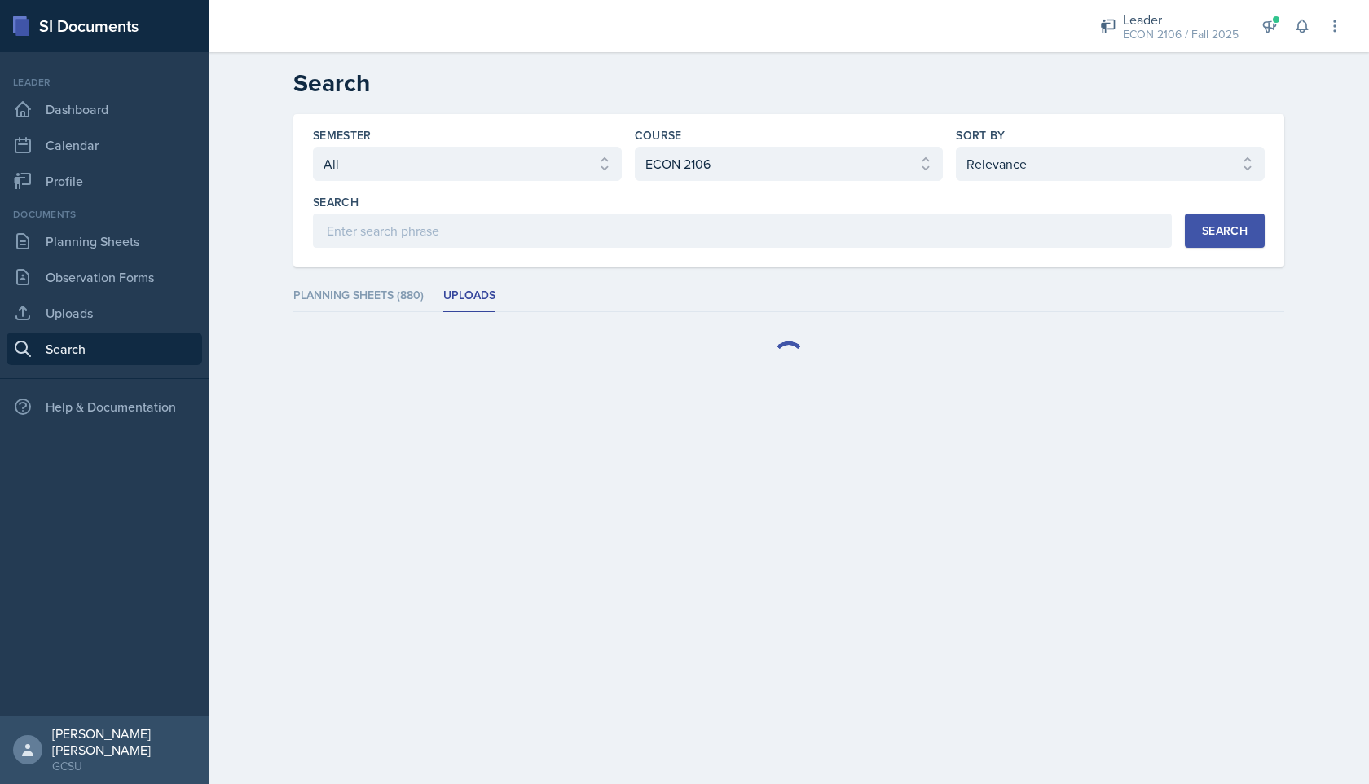
select select "Uploads (148)"
